Goal: Transaction & Acquisition: Purchase product/service

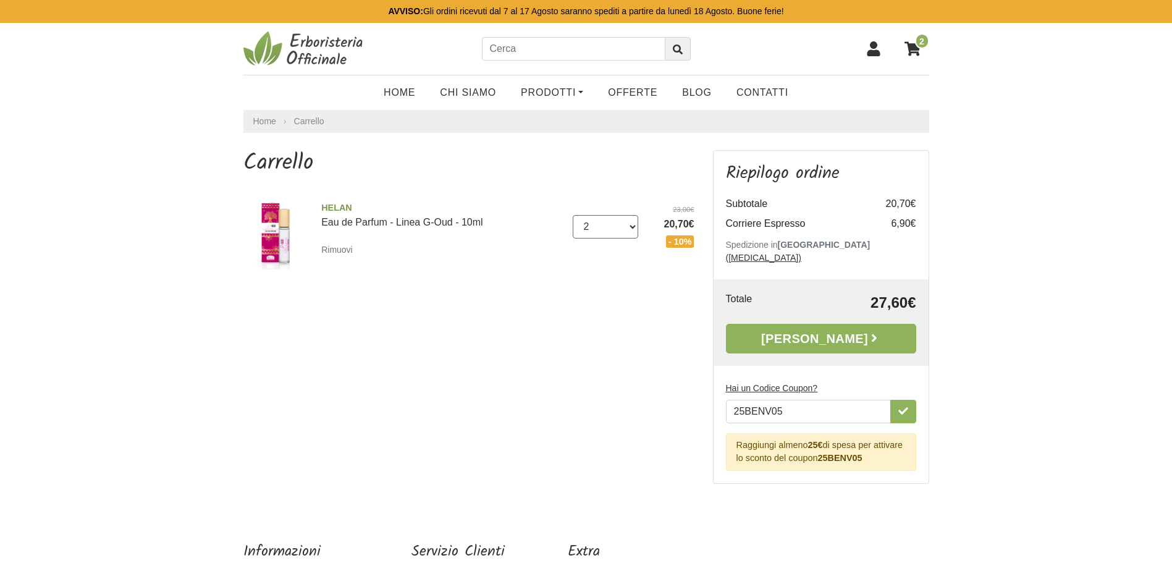
click at [629, 231] on select "0 (Rimuovi) 1 2 3 4" at bounding box center [606, 226] width 66 height 23
select select "1"
click at [573, 215] on select "0 (Rimuovi) 1 2 3 4" at bounding box center [606, 226] width 66 height 23
click at [511, 44] on input "text" at bounding box center [574, 48] width 184 height 23
type input "z"
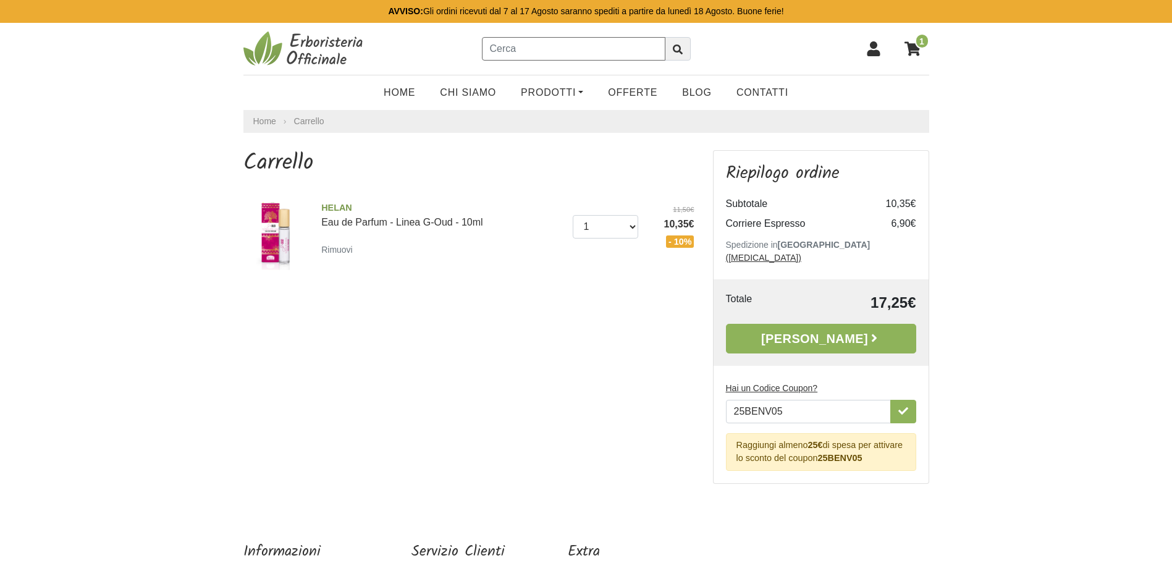
type input "i"
drag, startPoint x: 572, startPoint y: 54, endPoint x: 475, endPoint y: 50, distance: 97.7
click at [475, 50] on div "antipuntura" at bounding box center [586, 48] width 229 height 23
type input "zanza"
click at [678, 48] on icon "submit" at bounding box center [678, 49] width 10 height 10
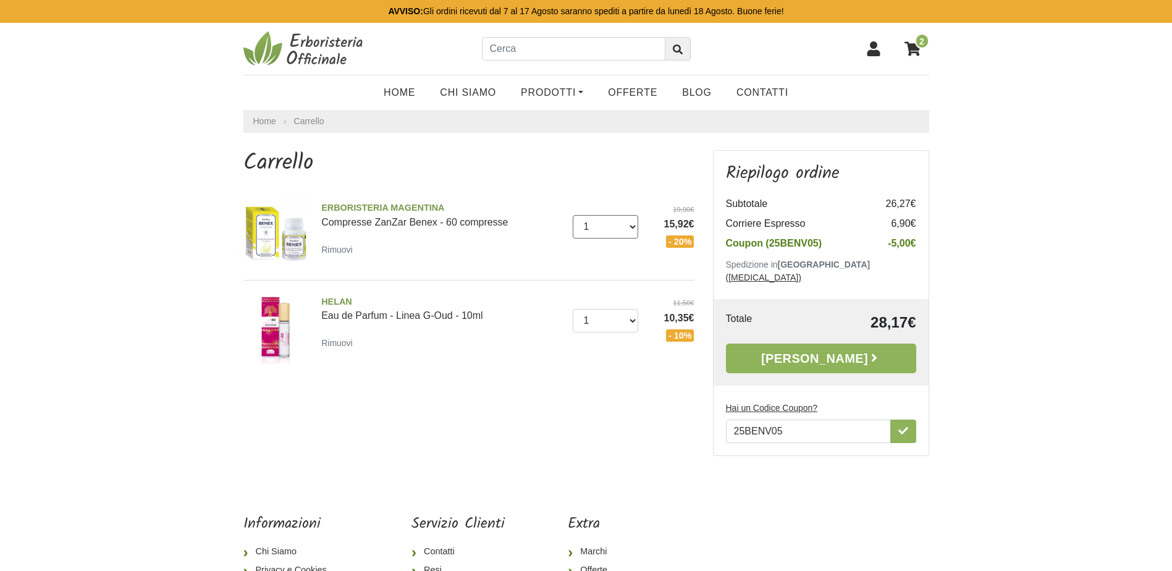
click at [632, 227] on select "0 ([GEOGRAPHIC_DATA]) 1 2 3 4 5 6 7 8 9 10 11 12 13" at bounding box center [606, 226] width 66 height 23
select select "2"
click at [573, 215] on select "0 (Rimuovi) 1 2 3 4 5 6 7 8 9 10 11 12 13" at bounding box center [606, 226] width 66 height 23
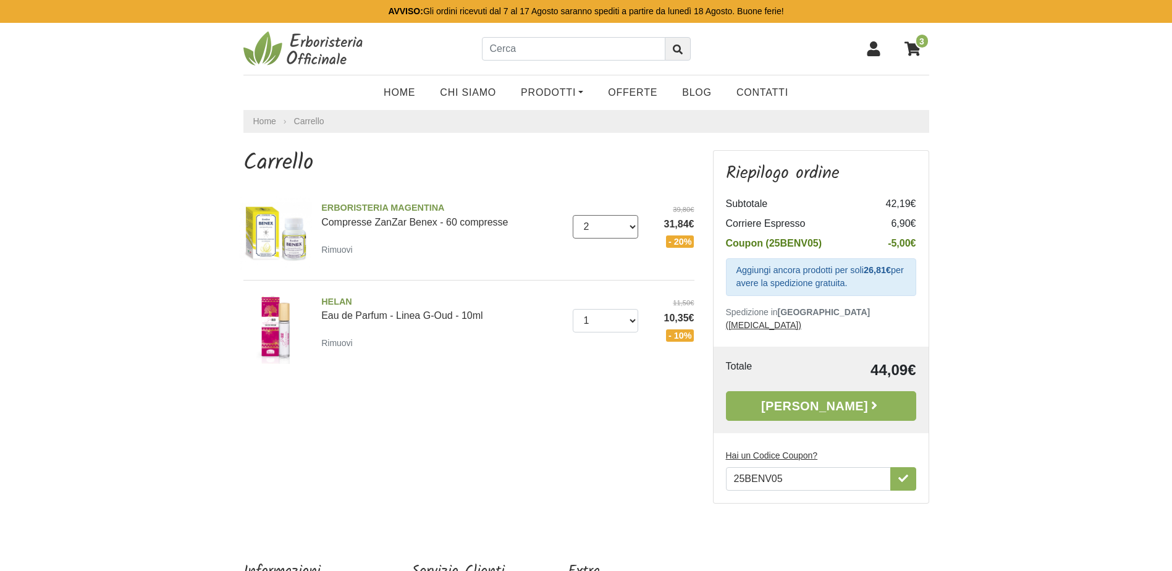
click at [631, 227] on select "0 (Rimuovi) 1 2 3 4 5 6 7 8 9 10 11 12 13" at bounding box center [606, 226] width 66 height 23
select select "1"
click at [573, 215] on select "0 (Rimuovi) 1 2 3 4 5 6 7 8 9 10 11 12 13" at bounding box center [606, 226] width 66 height 23
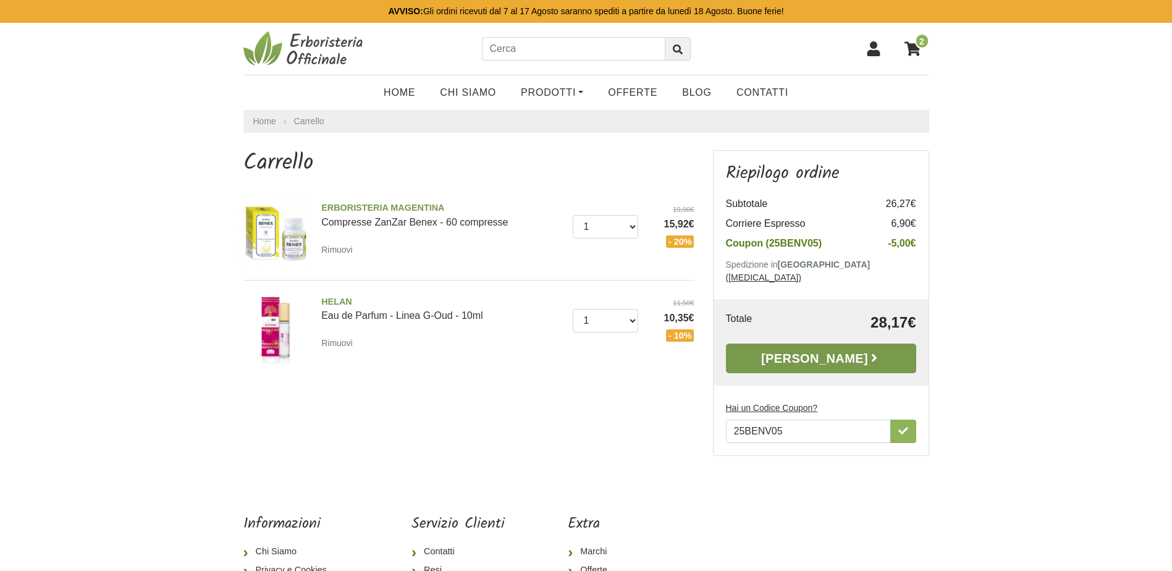
click at [805, 345] on link "[PERSON_NAME]" at bounding box center [821, 359] width 190 height 30
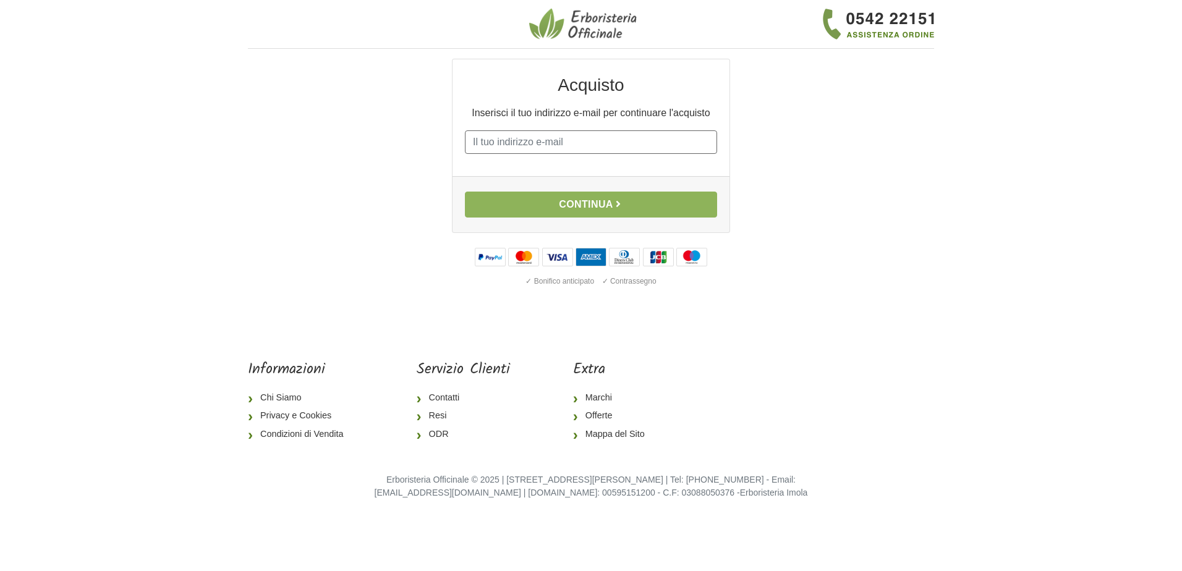
click at [616, 146] on input "E-mail" at bounding box center [591, 141] width 252 height 23
type input "[EMAIL_ADDRESS][DOMAIN_NAME]"
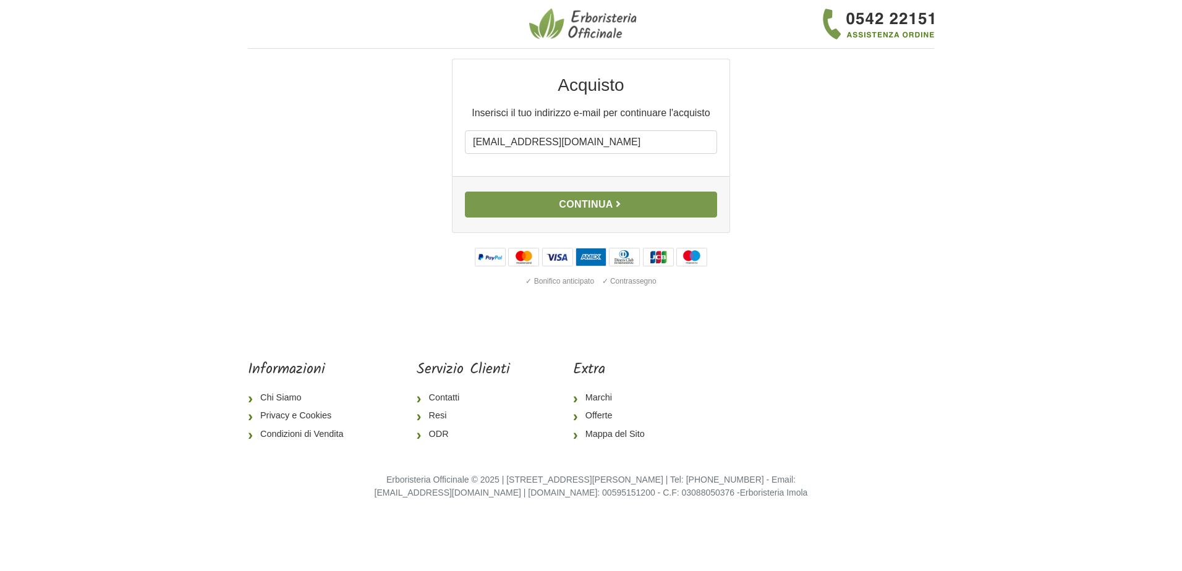
click at [588, 201] on button "Continua" at bounding box center [591, 205] width 252 height 26
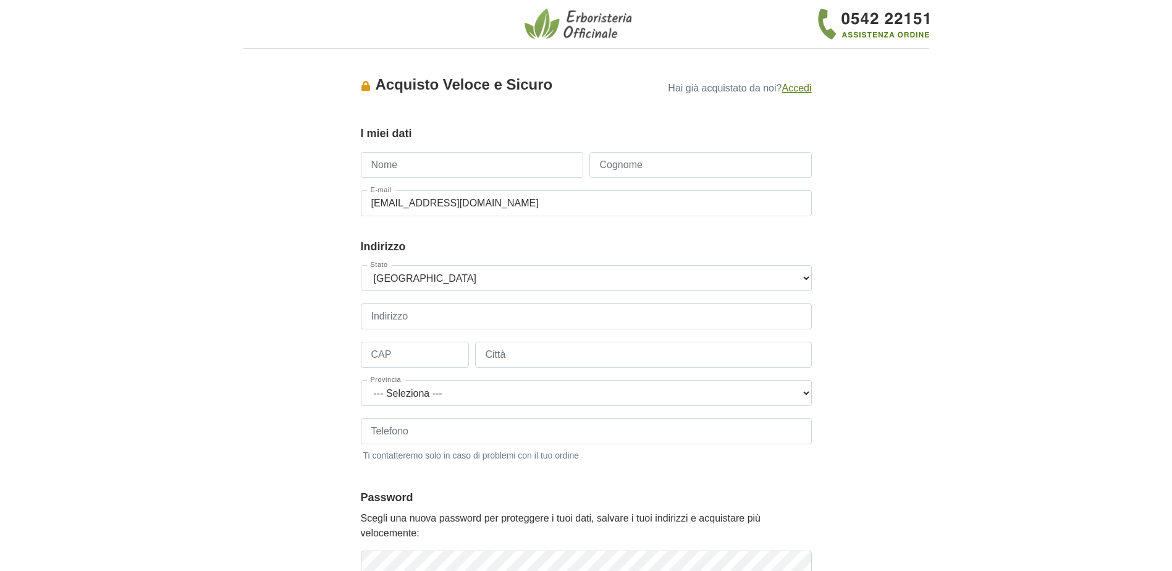
click at [426, 166] on input "Nome" at bounding box center [472, 165] width 222 height 26
type input "[PERSON_NAME]"
type input "MARCEDDU"
type input "VIA FRANCESCO RISO N.5"
click at [421, 359] on input "CAP" at bounding box center [415, 355] width 108 height 26
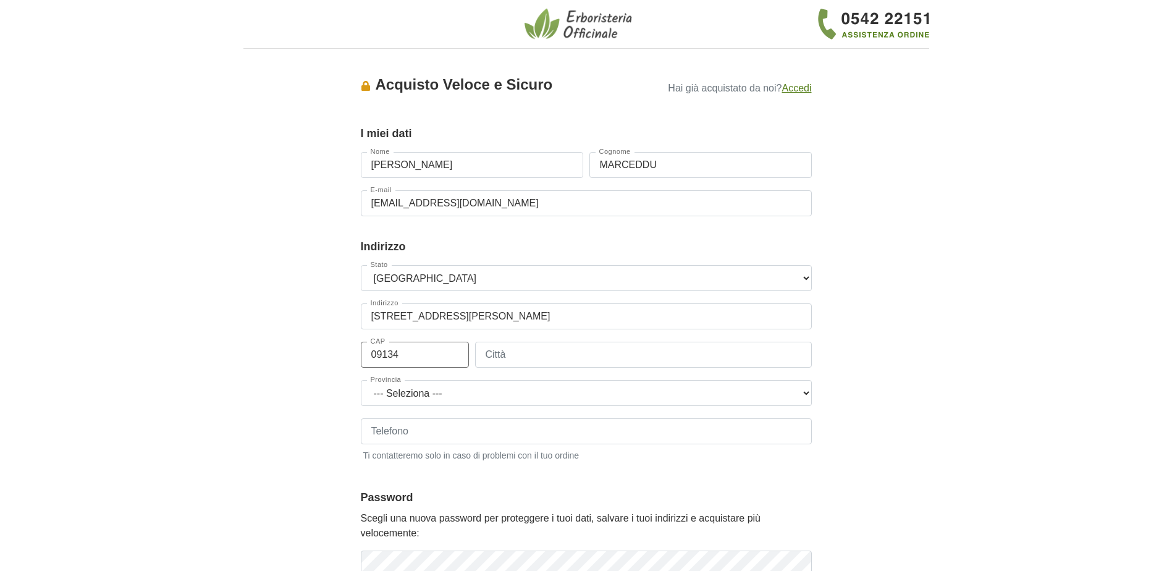
type input "09134"
type input "CAGLIARI"
select select "3859"
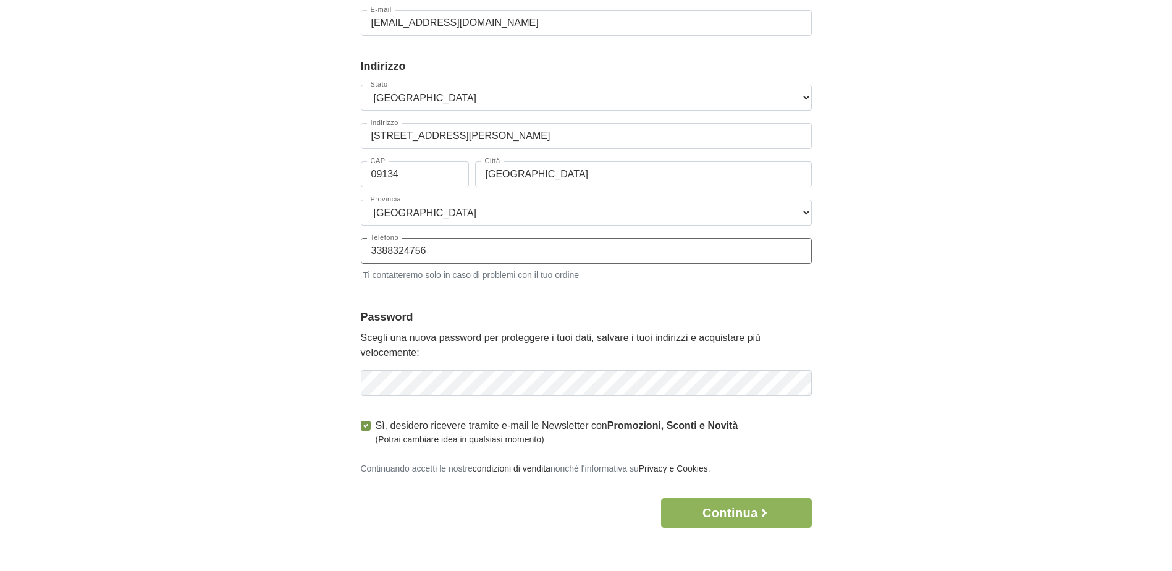
scroll to position [185, 0]
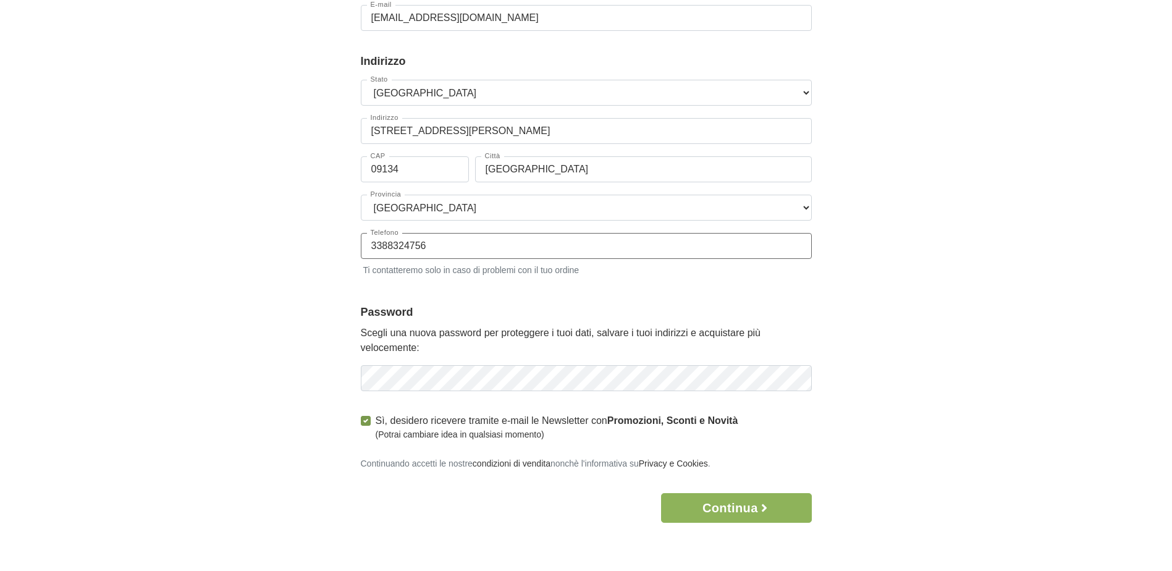
type input "3388324756"
click at [724, 513] on button "Continua" at bounding box center [736, 508] width 150 height 30
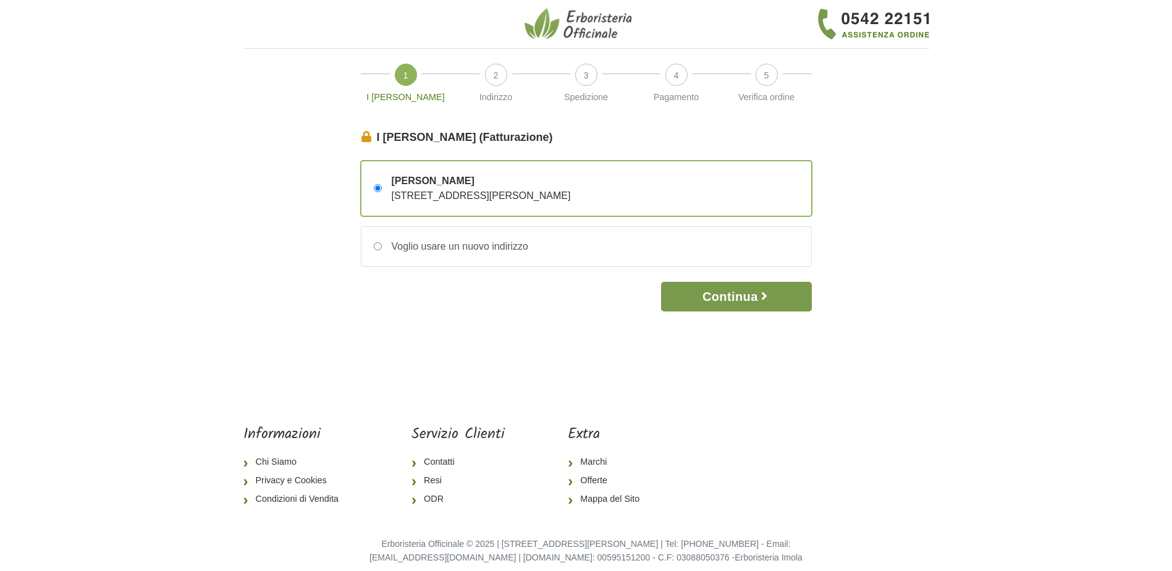
click at [728, 299] on button "Continua" at bounding box center [736, 297] width 150 height 30
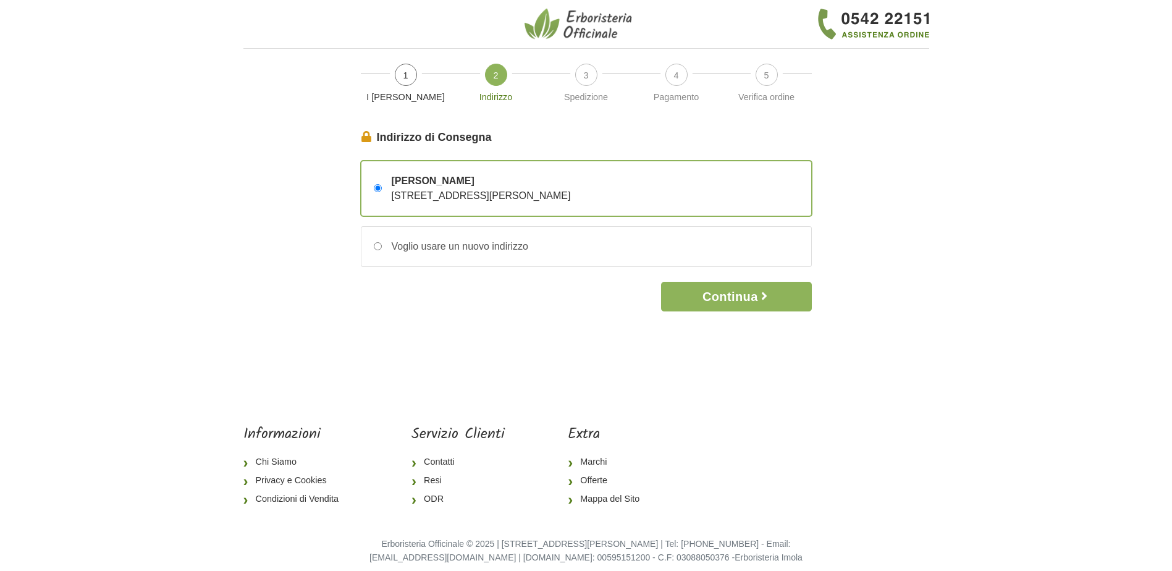
click at [728, 299] on button "Continua" at bounding box center [736, 297] width 150 height 30
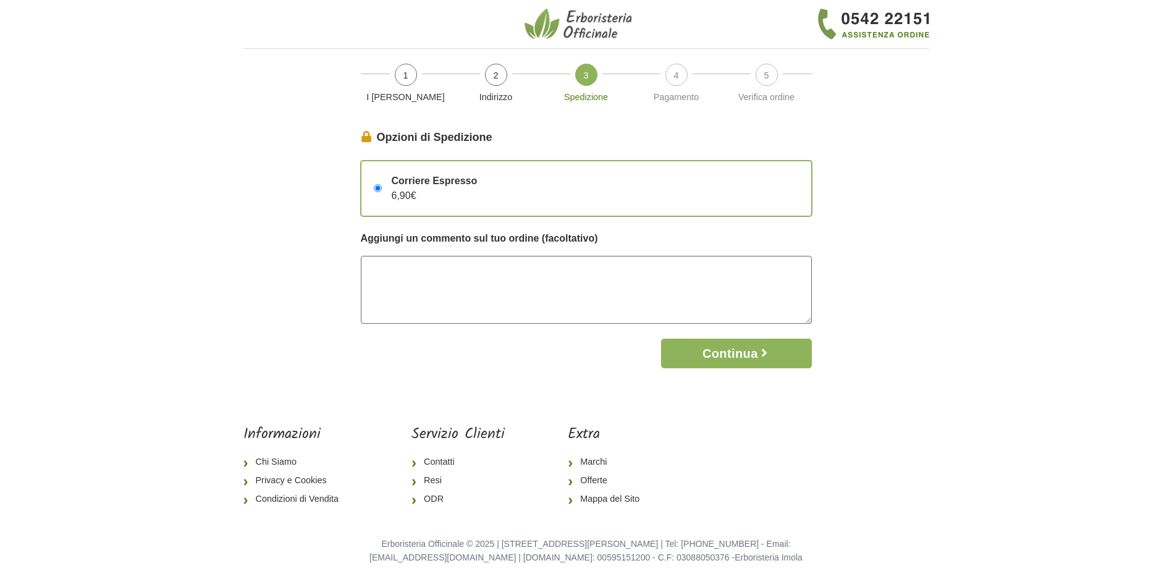
click at [446, 276] on textarea at bounding box center [586, 290] width 451 height 68
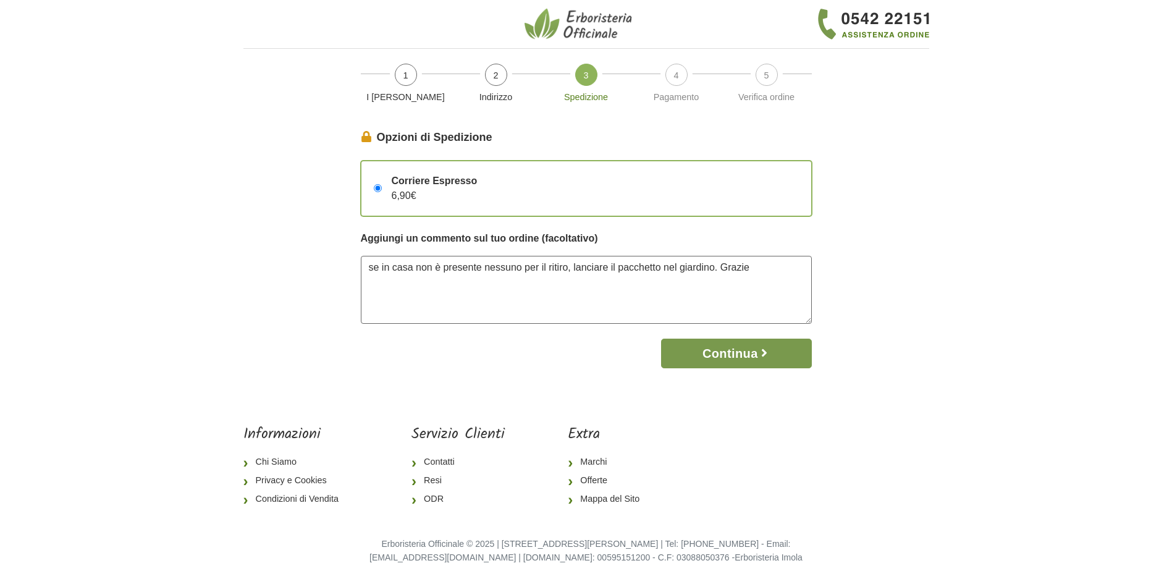
type textarea "se in casa non è presente nessuno per il ritiro, lanciare il pacchetto nel giar…"
click at [739, 354] on button "Continua" at bounding box center [736, 354] width 150 height 30
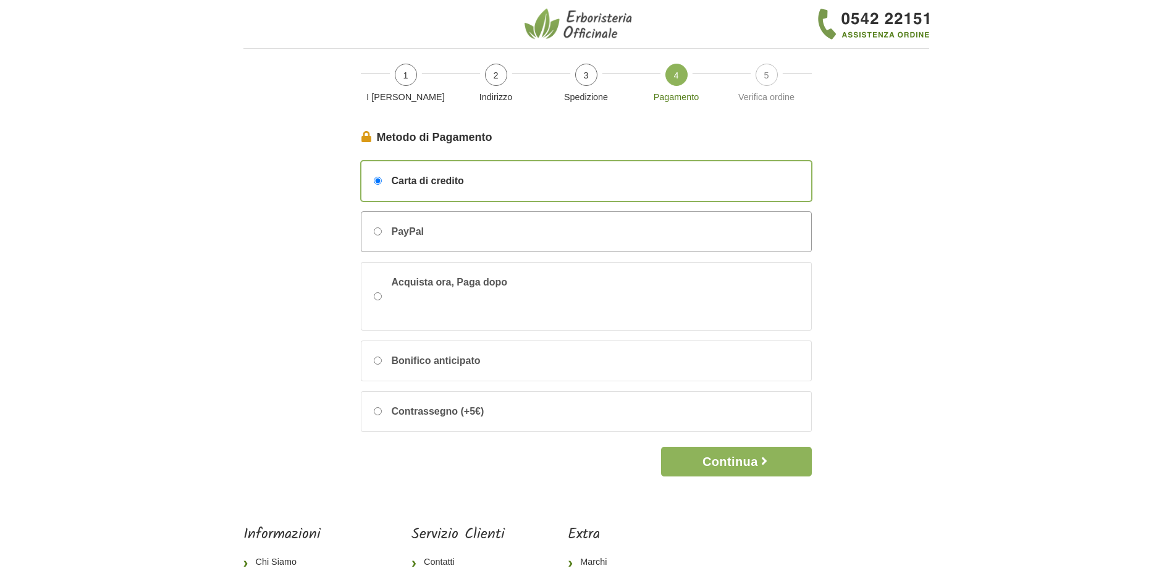
click at [379, 232] on input "PayPal" at bounding box center [378, 231] width 8 height 8
radio input "true"
drag, startPoint x: 714, startPoint y: 462, endPoint x: 593, endPoint y: 286, distance: 212.9
click at [593, 286] on form "Metodo di Pagamento Continua Carta di credito PayPal Acquista ora, Paga dopo Bo…" at bounding box center [586, 302] width 451 height 347
click at [379, 178] on input "Carta di credito" at bounding box center [378, 181] width 8 height 8
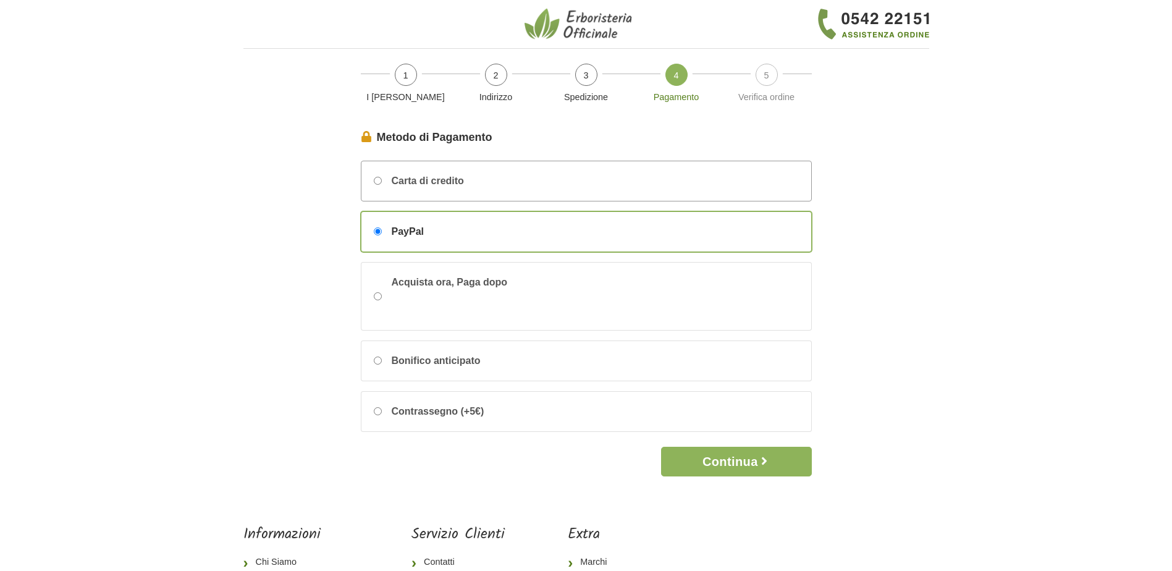
radio input "true"
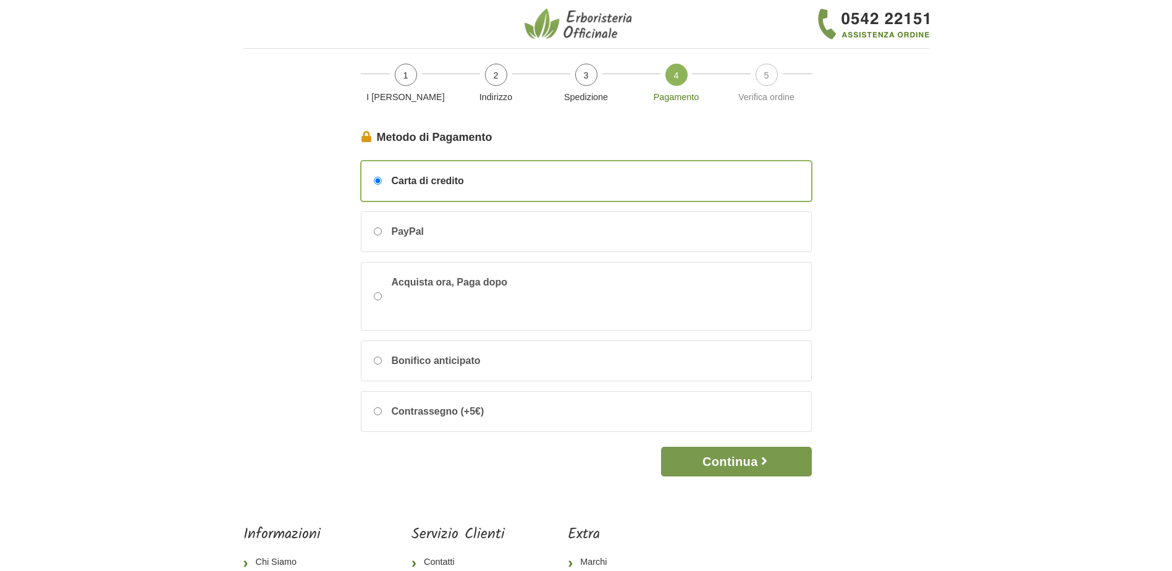
click at [725, 459] on button "Continua" at bounding box center [736, 462] width 150 height 30
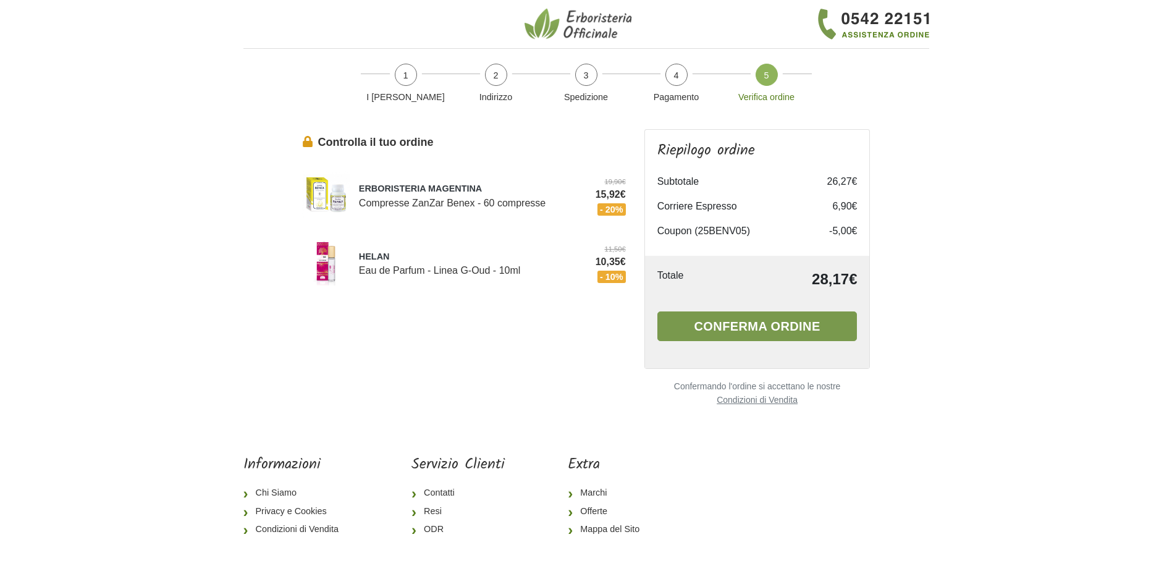
click at [737, 325] on button "Conferma ordine" at bounding box center [758, 326] width 200 height 30
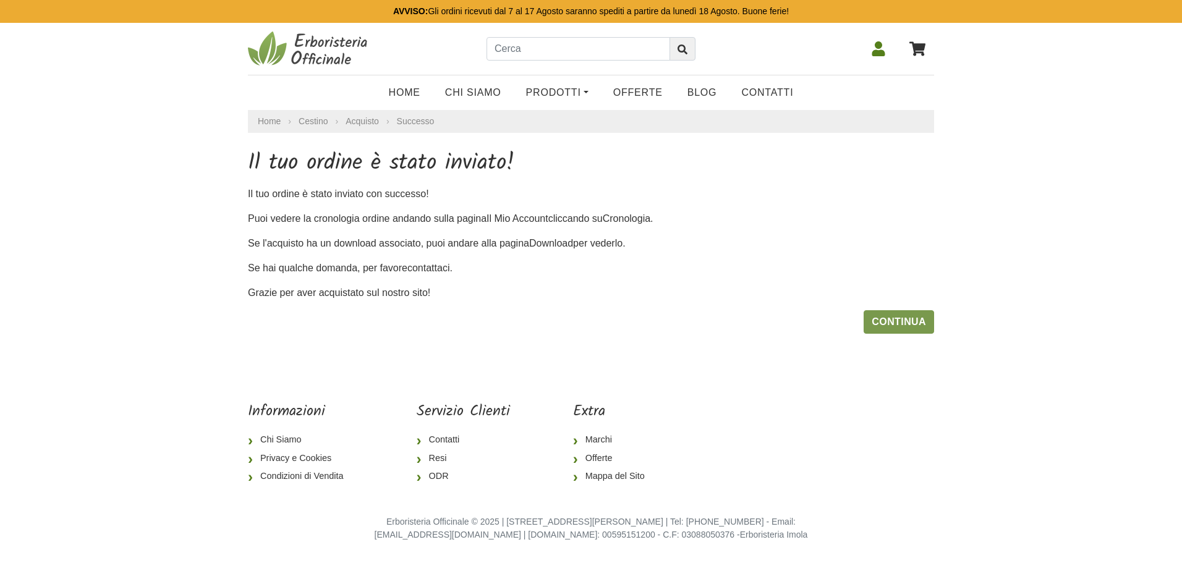
click at [887, 323] on link "Continua" at bounding box center [898, 321] width 70 height 23
